Goal: Task Accomplishment & Management: Manage account settings

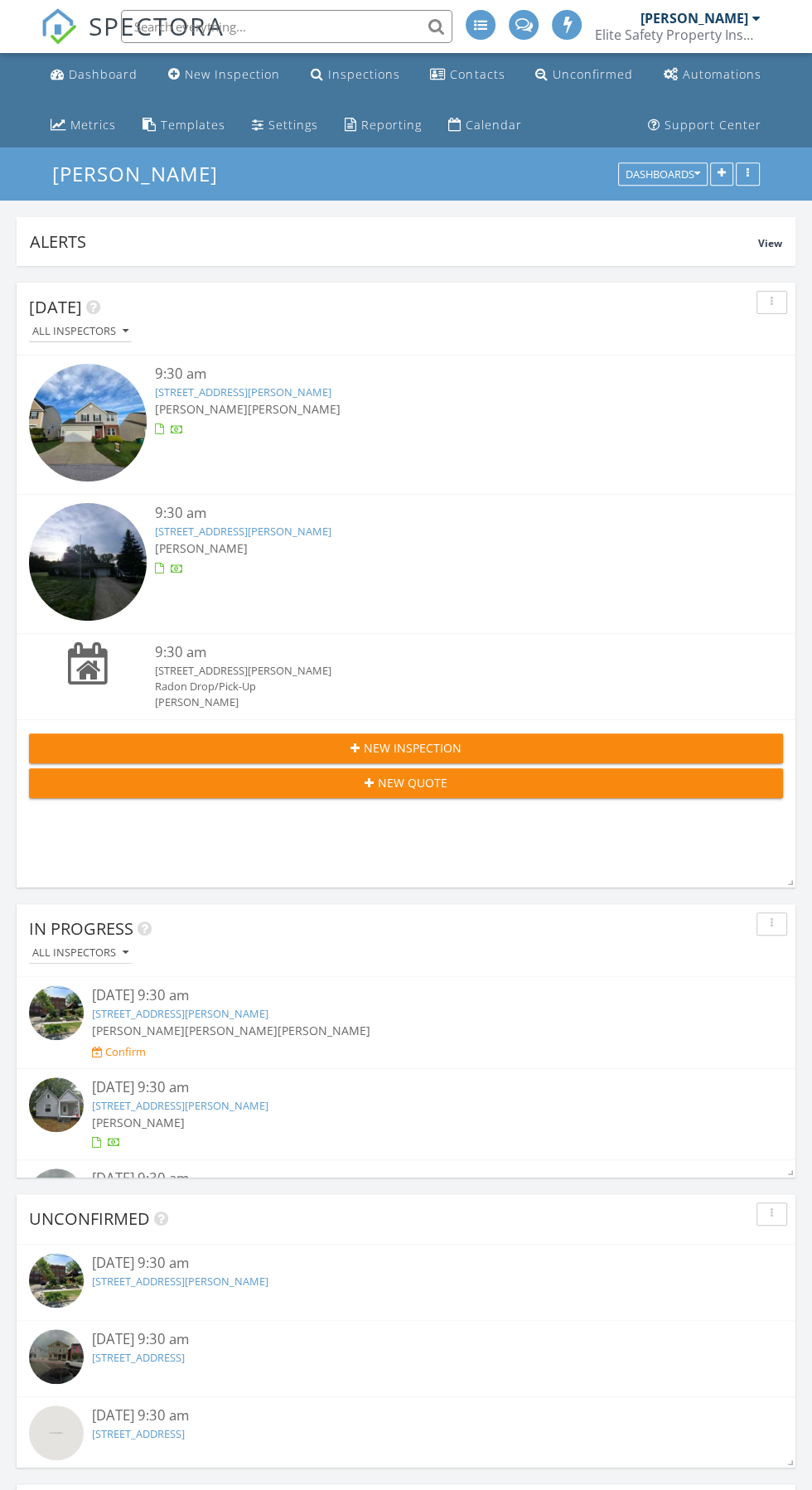
click at [300, 395] on link "9828 Gabriel's Way, Mentor, OH 44060" at bounding box center [243, 392] width 177 height 15
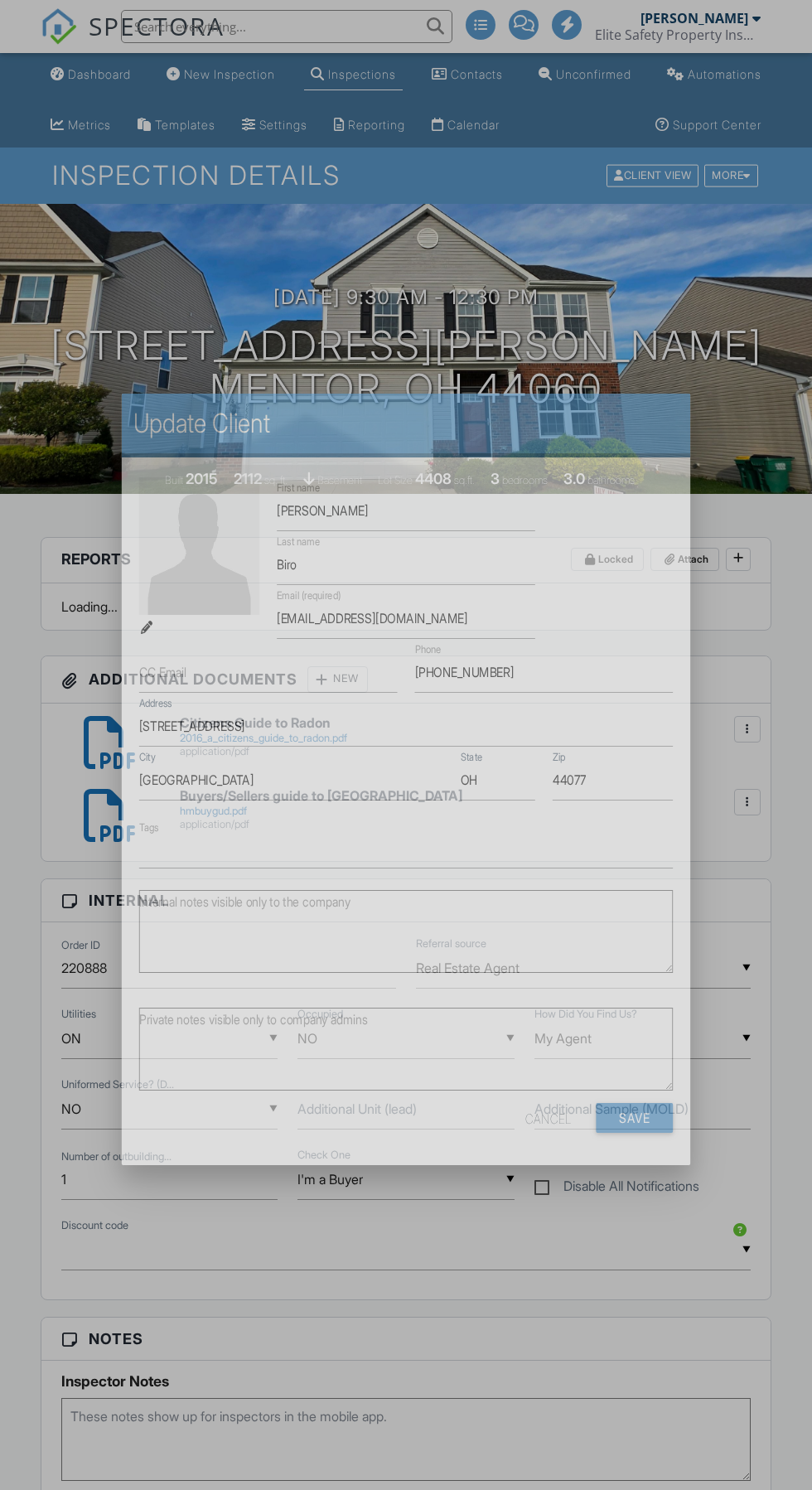
scroll to position [1627, 0]
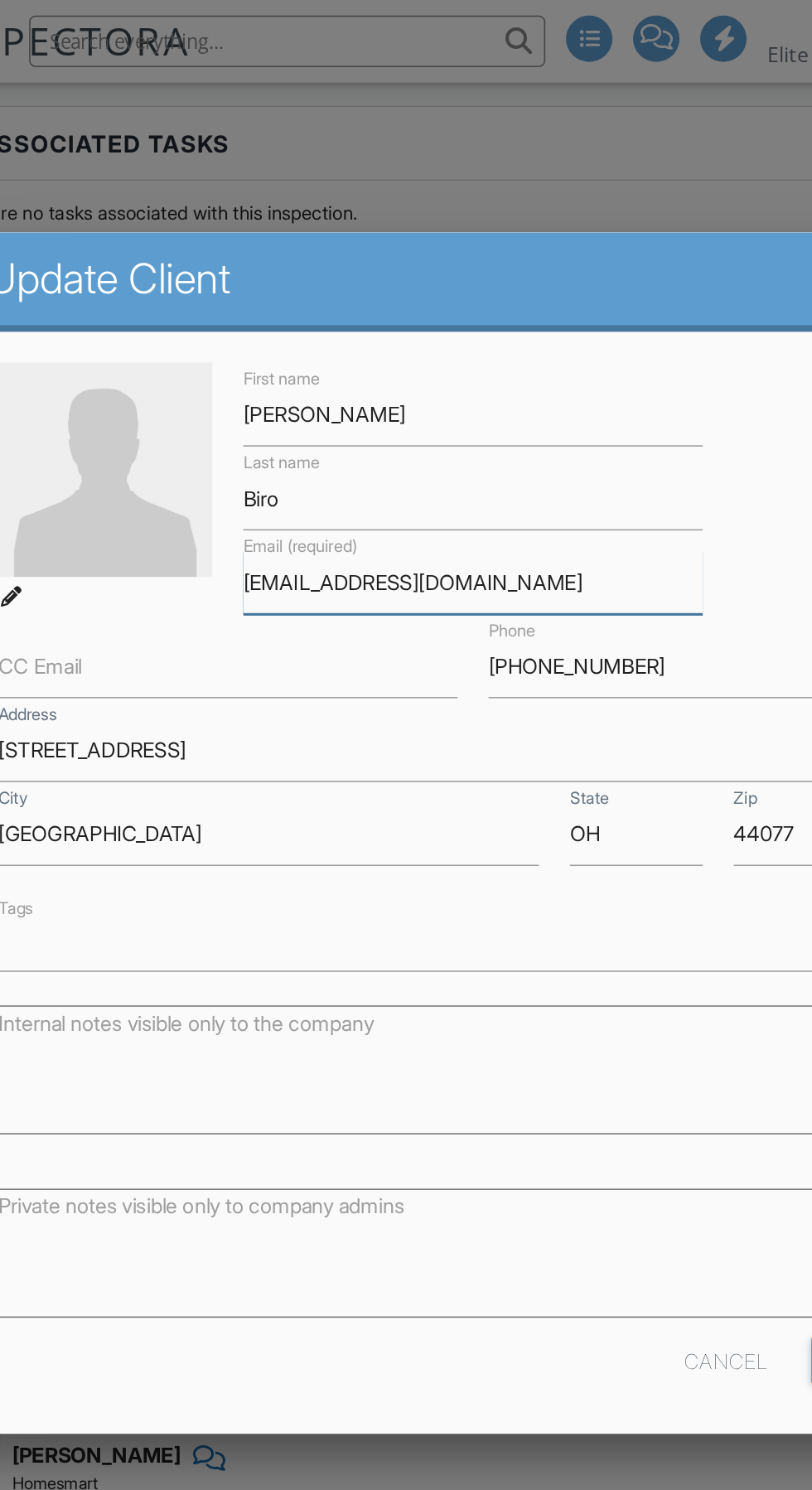
click at [474, 365] on input "[EMAIL_ADDRESS][DOMAIN_NAME]" at bounding box center [406, 374] width 295 height 40
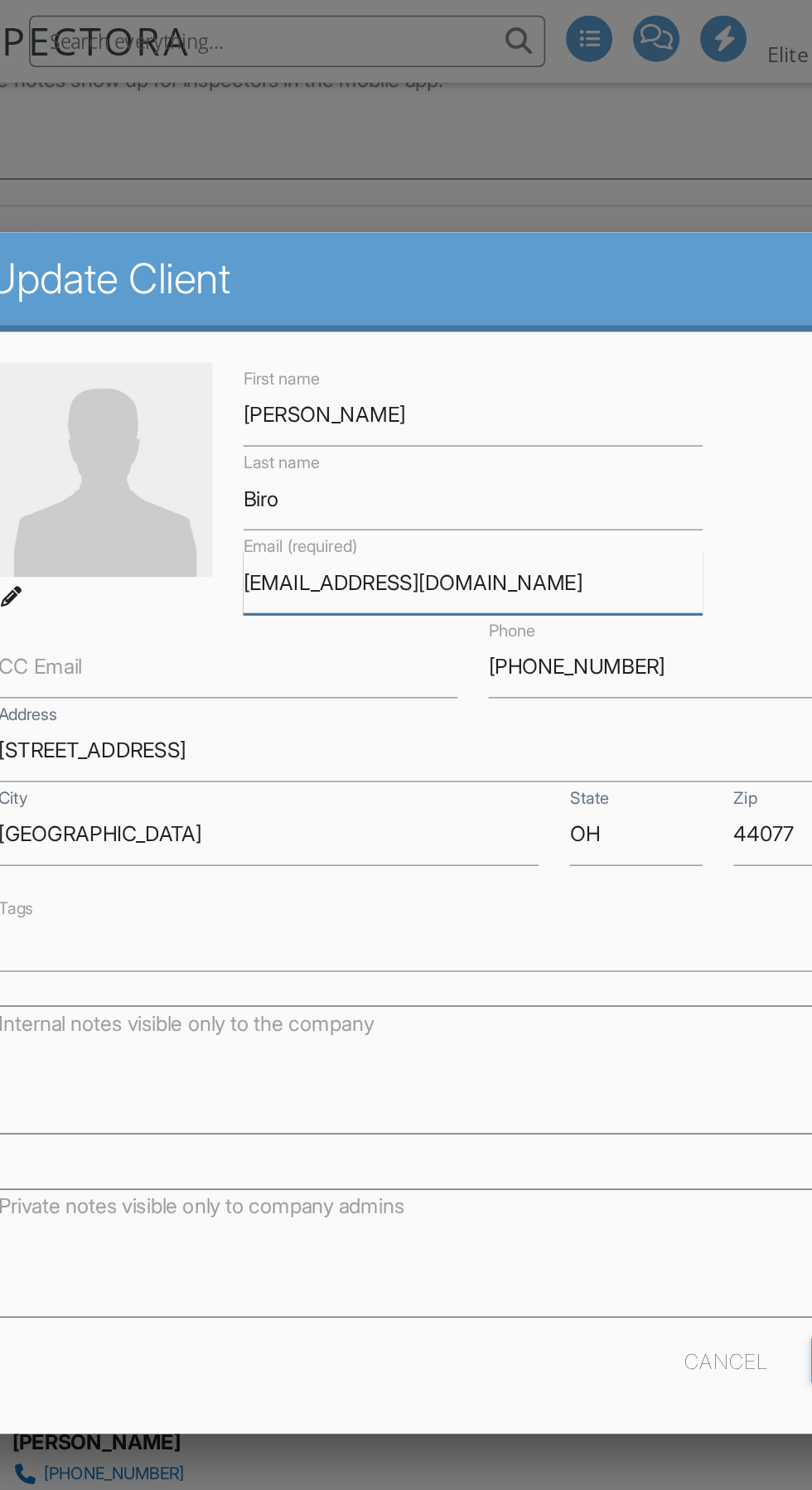
scroll to position [1887, 0]
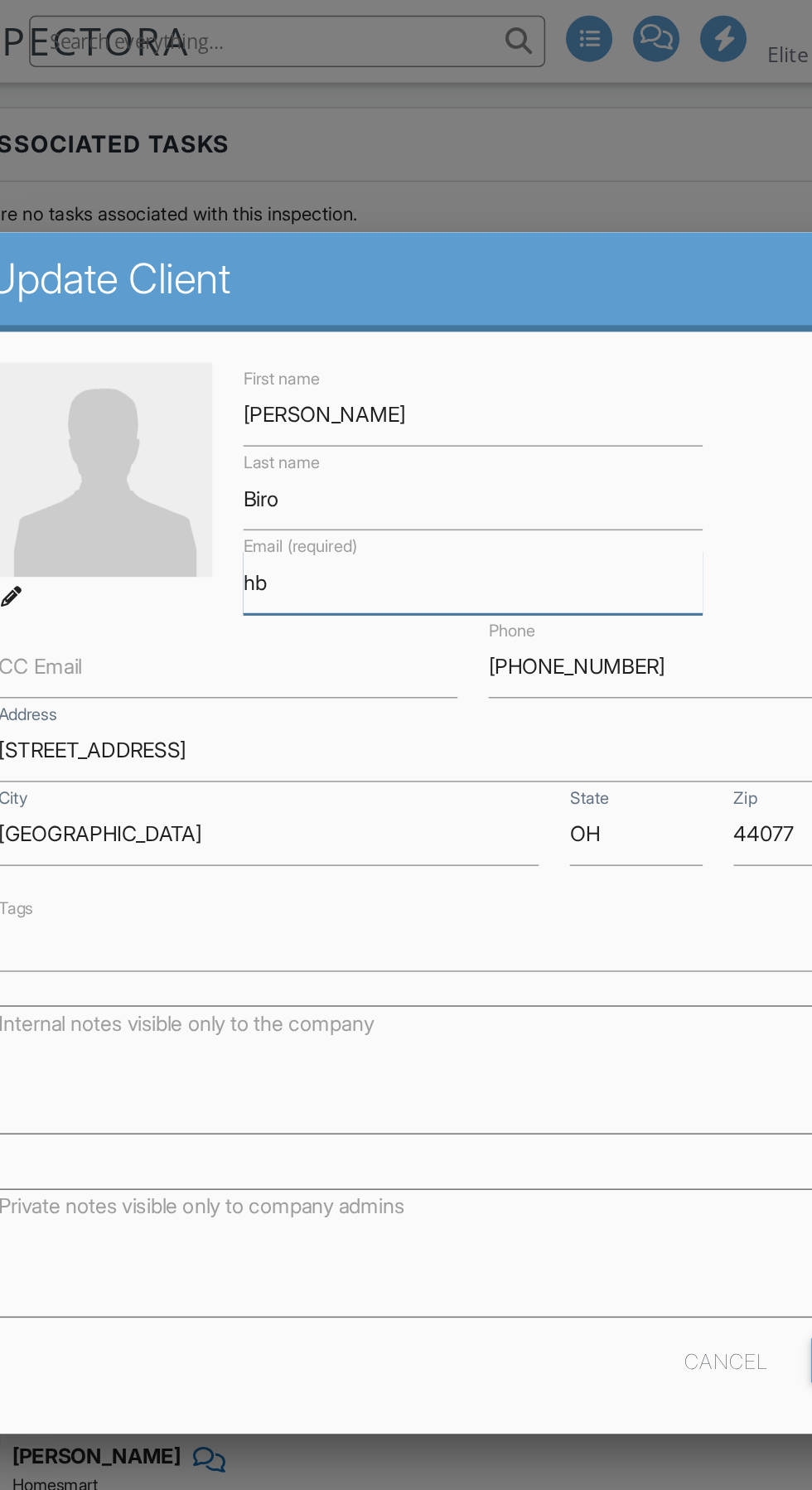
type input "h"
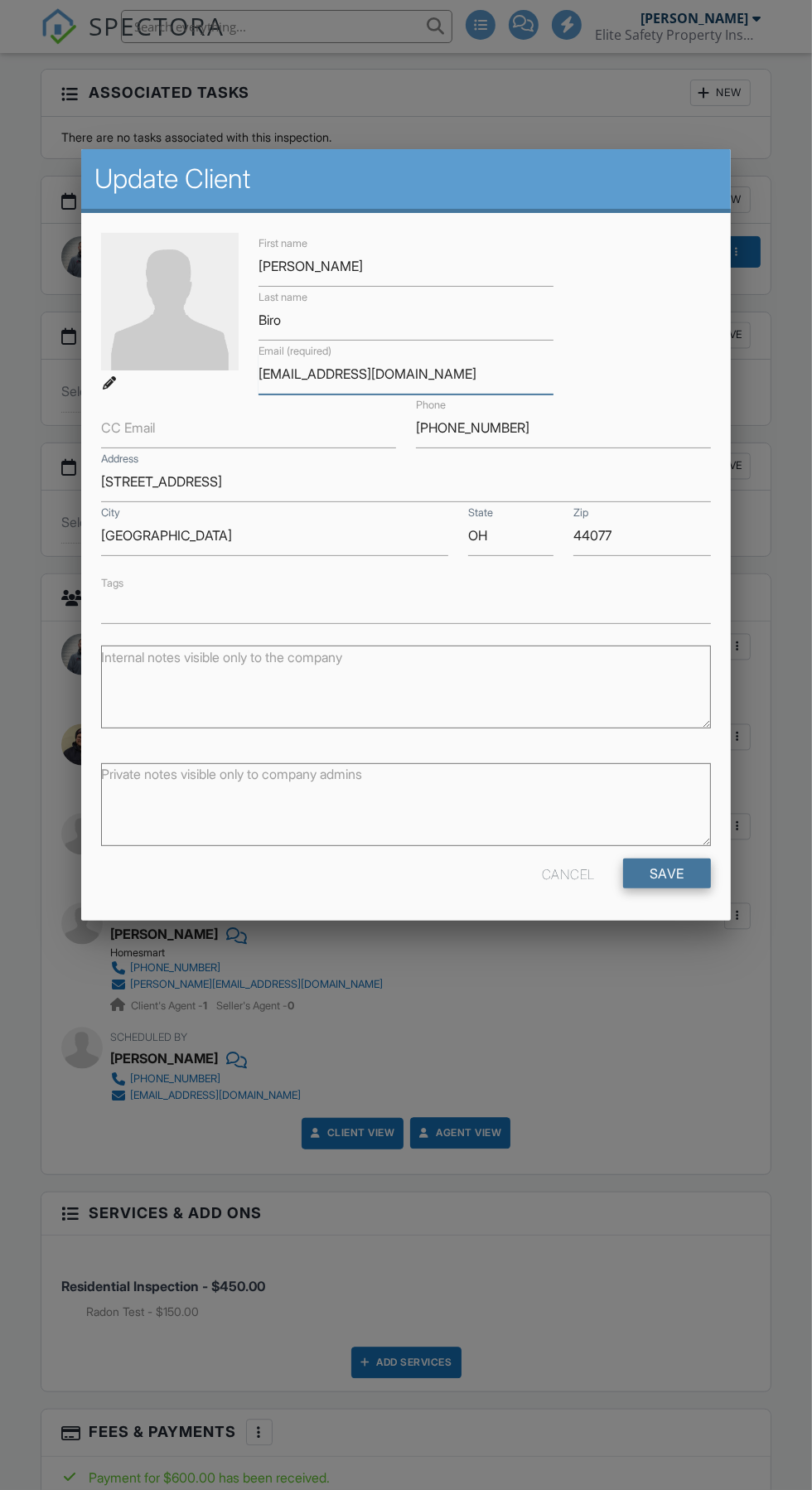
type input "Hbiro32@gmail.com"
click at [691, 880] on input "Save" at bounding box center [666, 873] width 88 height 29
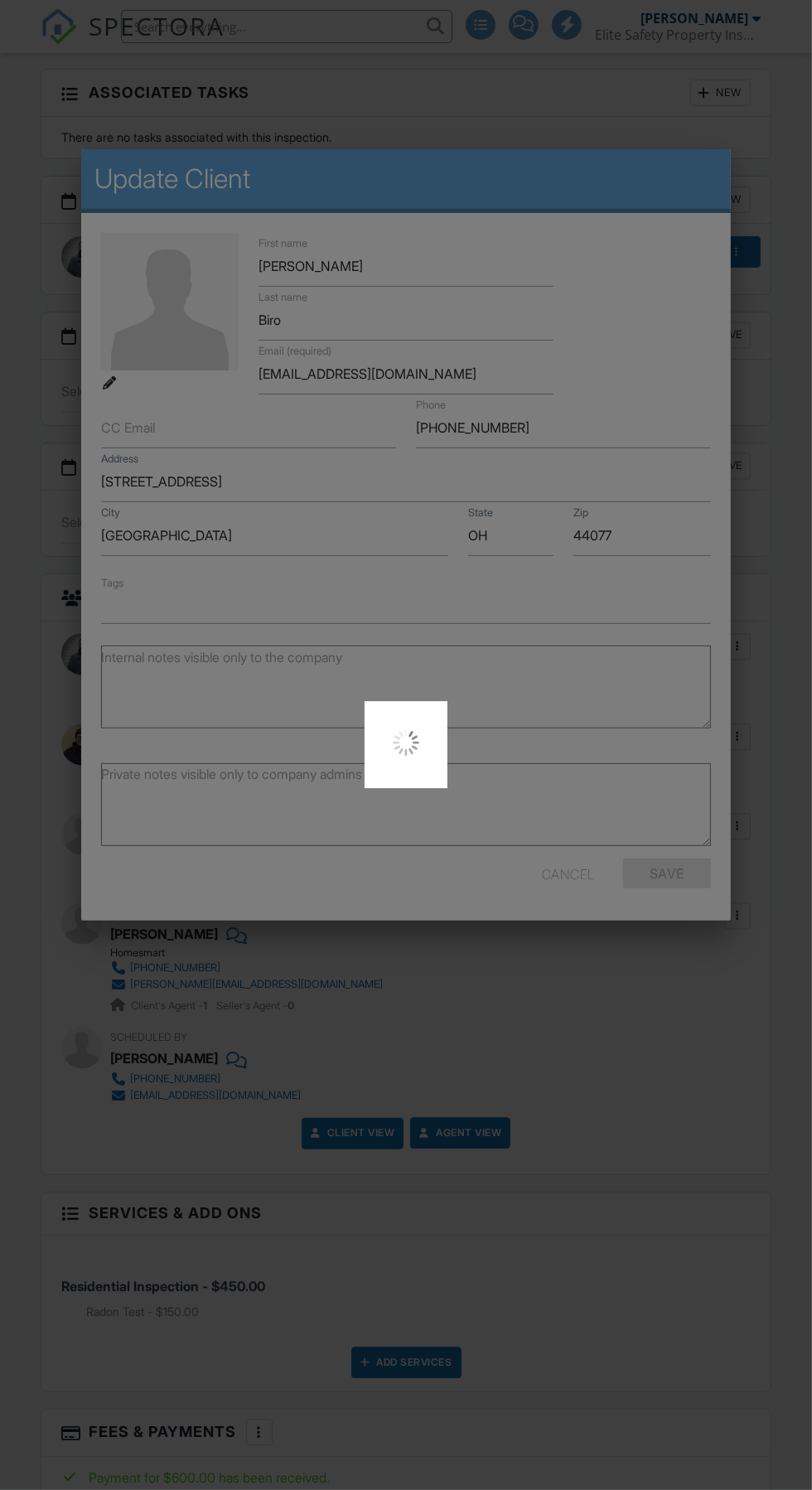
scroll to position [0, 0]
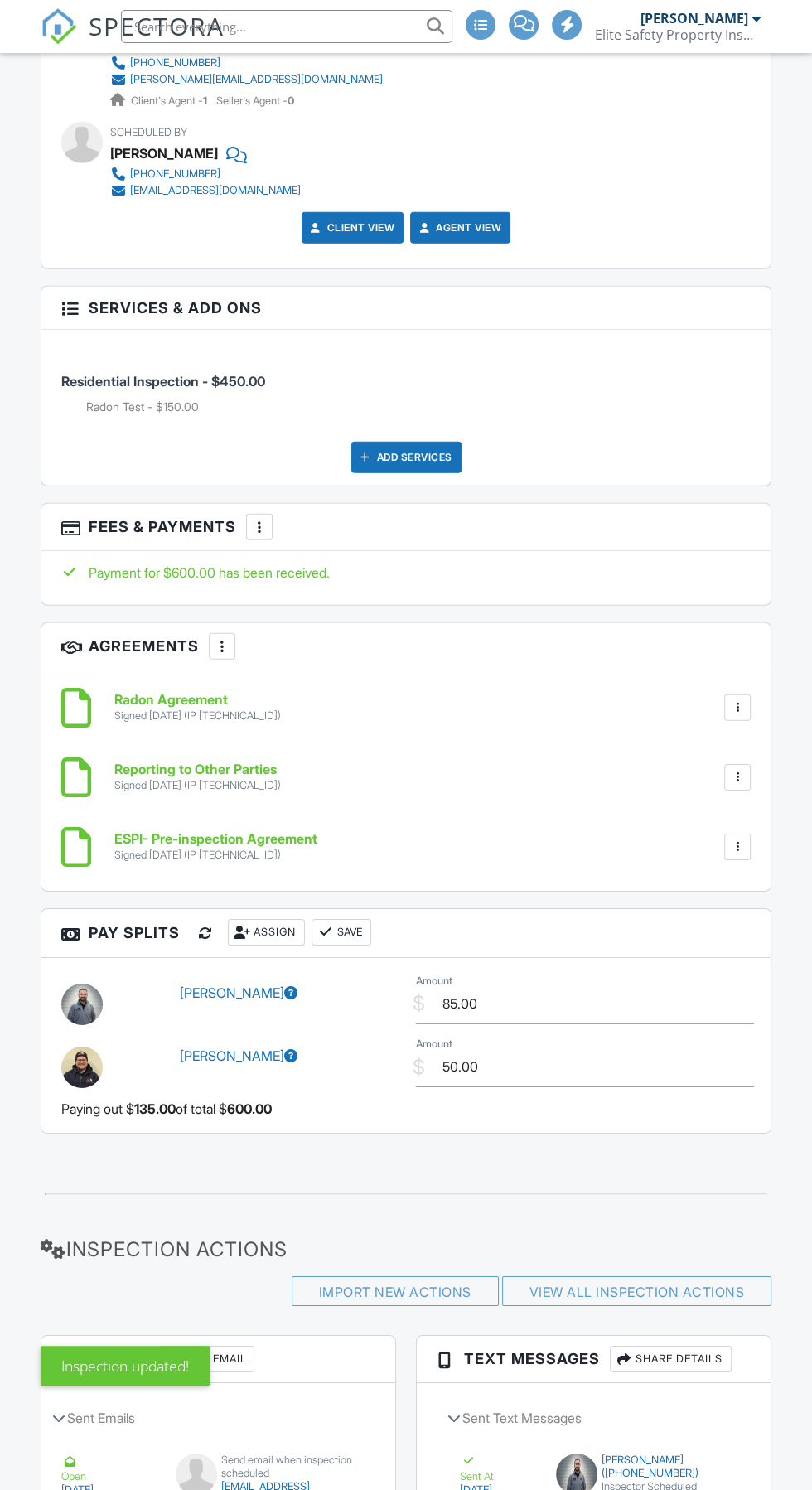
scroll to position [4008, 0]
